Goal: Find specific page/section: Find specific page/section

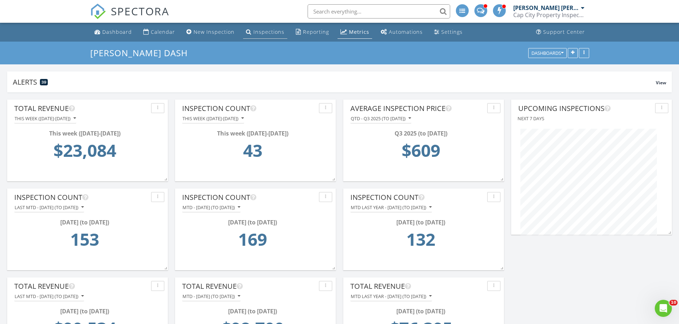
click at [274, 33] on div "Inspections" at bounding box center [268, 31] width 31 height 7
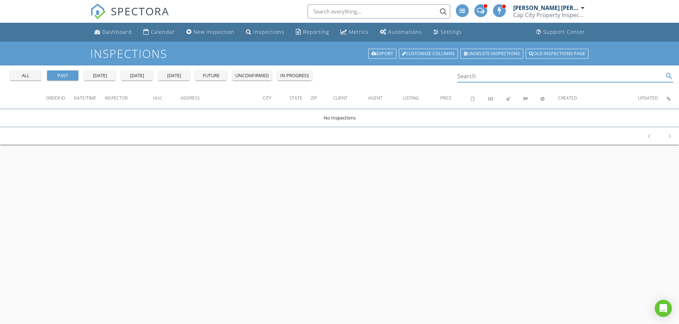
click at [484, 74] on input "Search" at bounding box center [560, 77] width 206 height 12
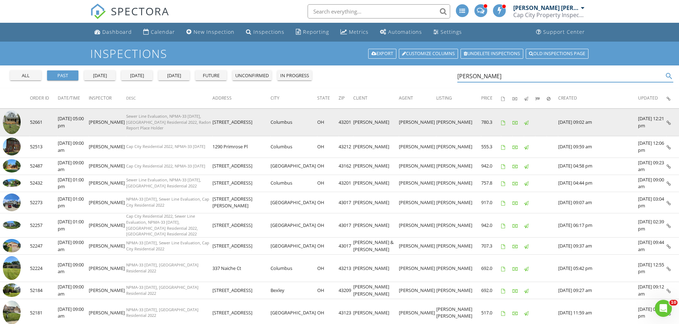
type input "wheeler"
click at [15, 124] on img at bounding box center [12, 122] width 18 height 24
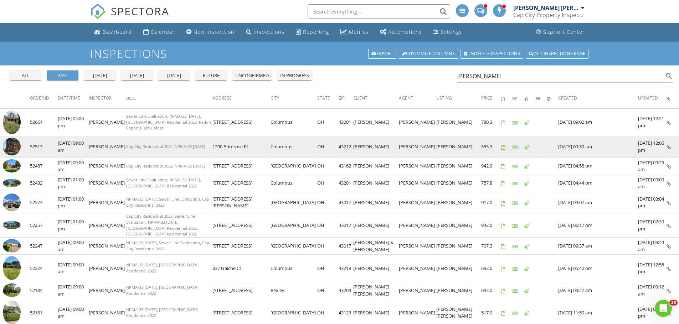
click at [13, 149] on img at bounding box center [12, 147] width 18 height 18
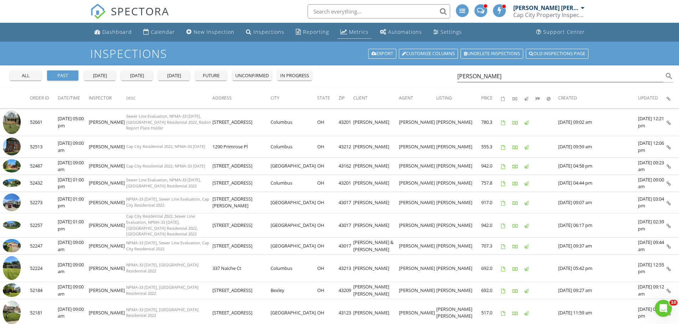
click at [351, 28] on div "Metrics" at bounding box center [359, 31] width 20 height 7
